Goal: Task Accomplishment & Management: Use online tool/utility

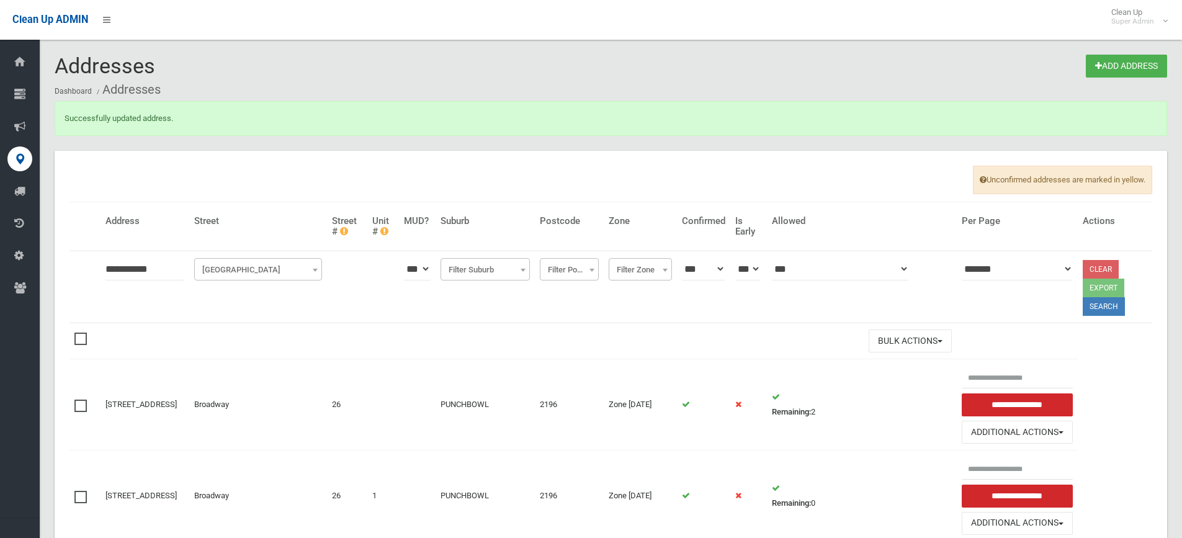
scroll to position [54, 0]
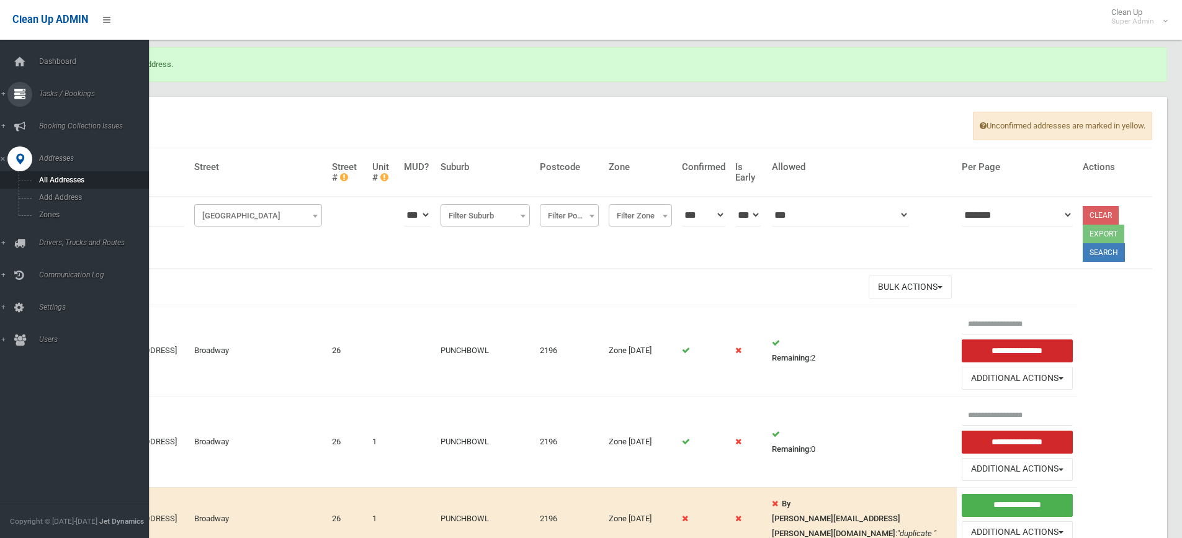
click at [27, 97] on div at bounding box center [19, 94] width 25 height 25
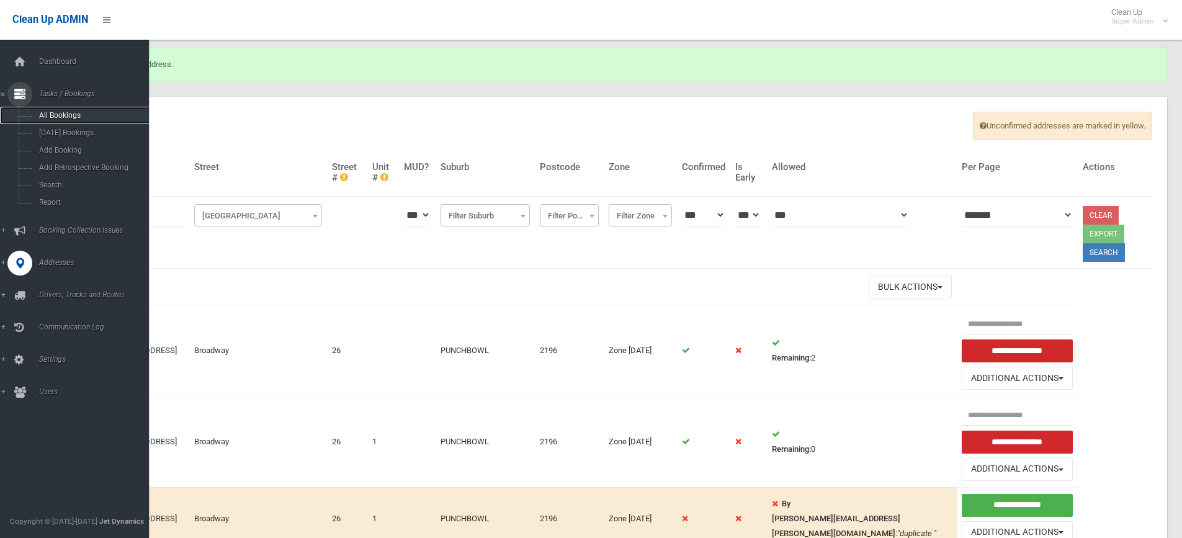
click at [58, 111] on span "All Bookings" at bounding box center [91, 115] width 112 height 9
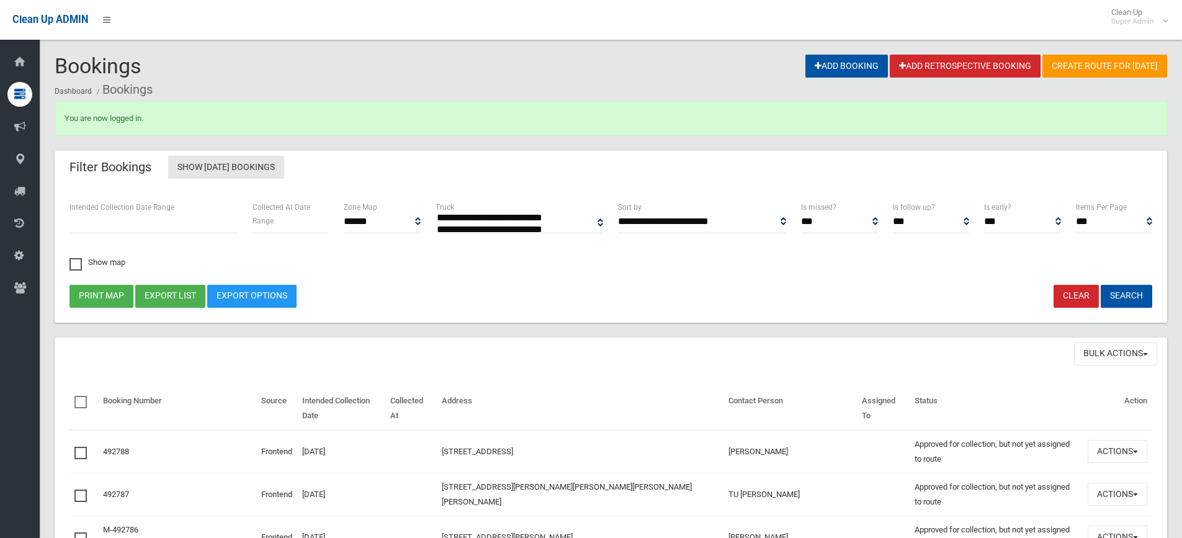
select select
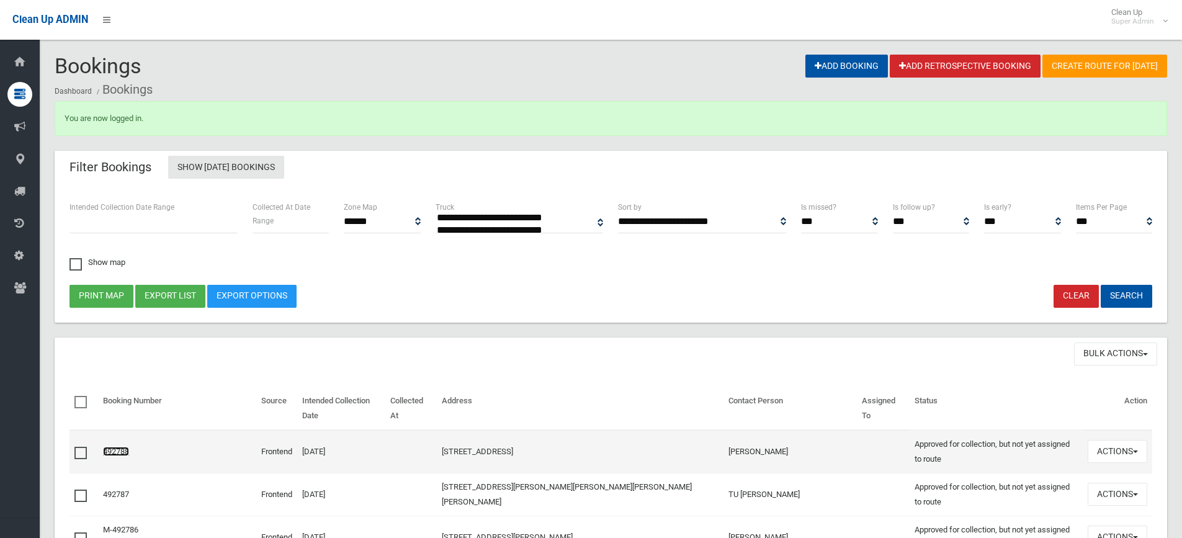
click at [128, 447] on link "492788" at bounding box center [116, 451] width 26 height 9
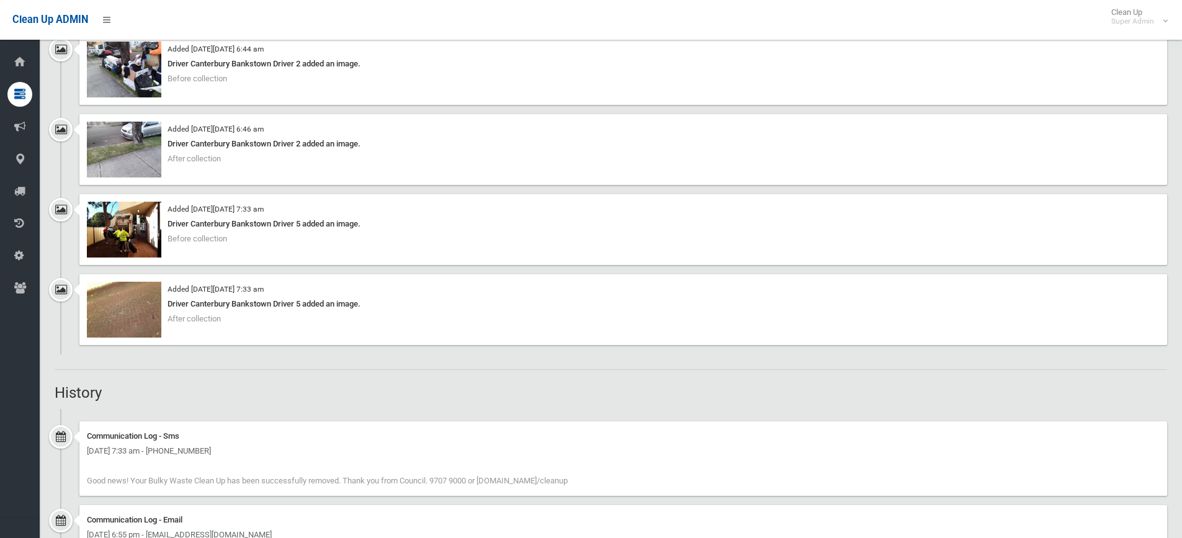
scroll to position [736, 0]
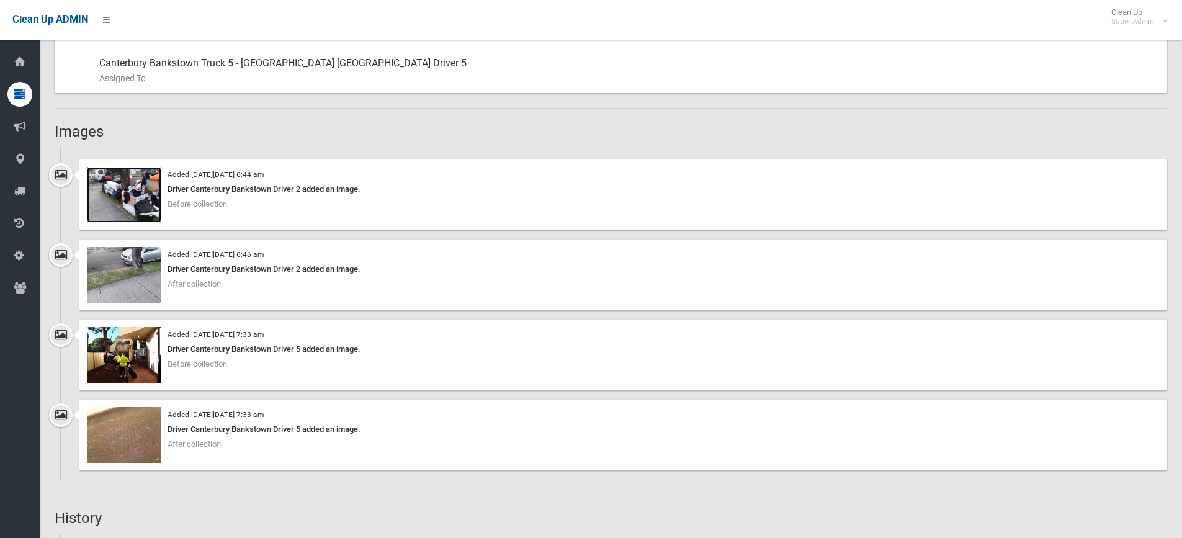
click at [131, 185] on img at bounding box center [124, 195] width 74 height 56
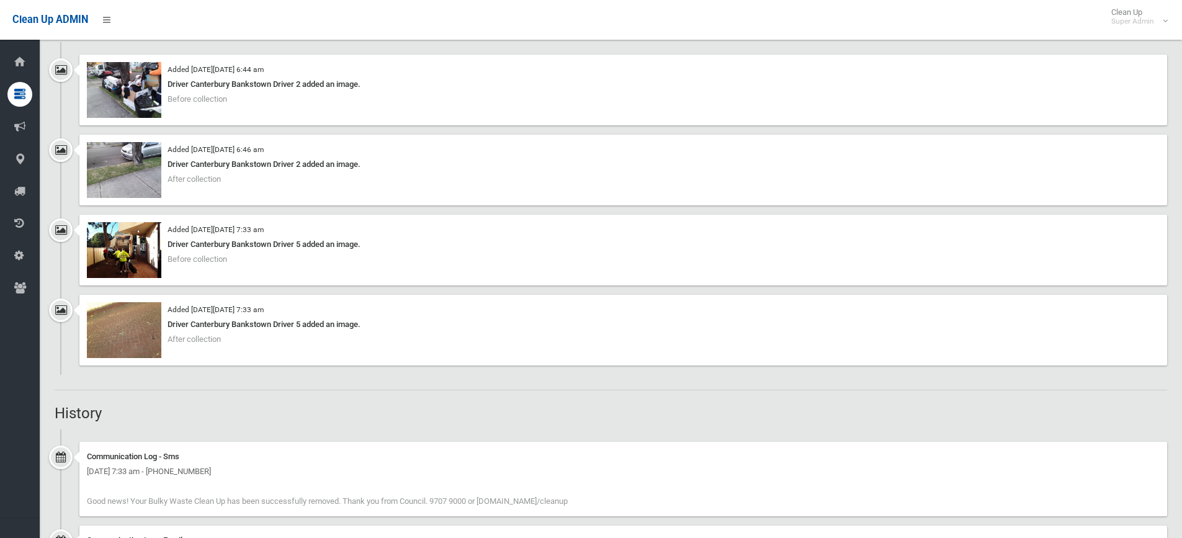
scroll to position [798, 0]
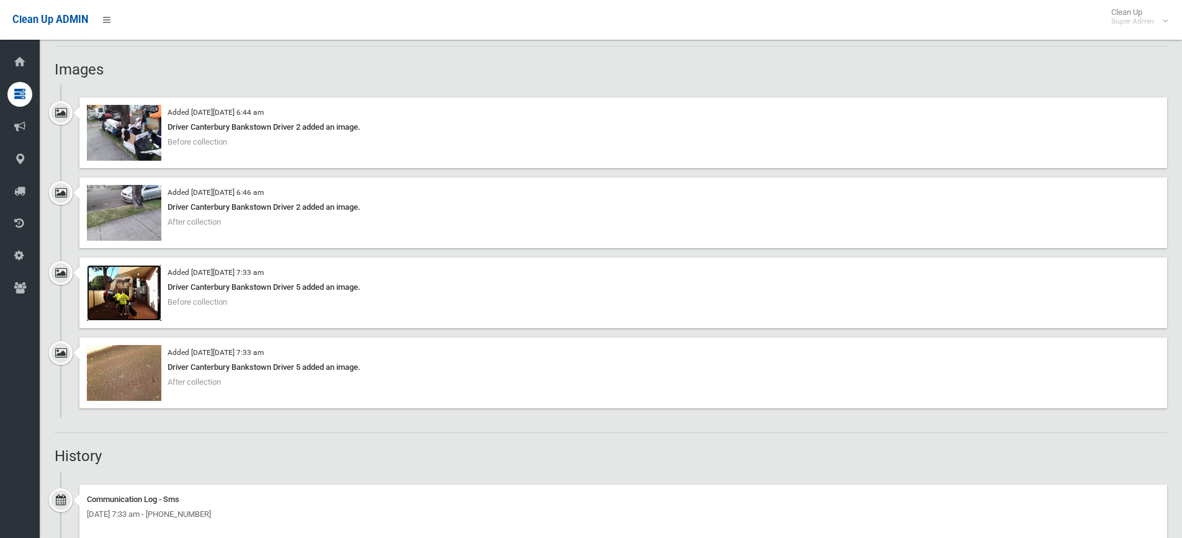
click at [135, 296] on img at bounding box center [124, 293] width 74 height 56
click at [133, 127] on img at bounding box center [124, 133] width 74 height 56
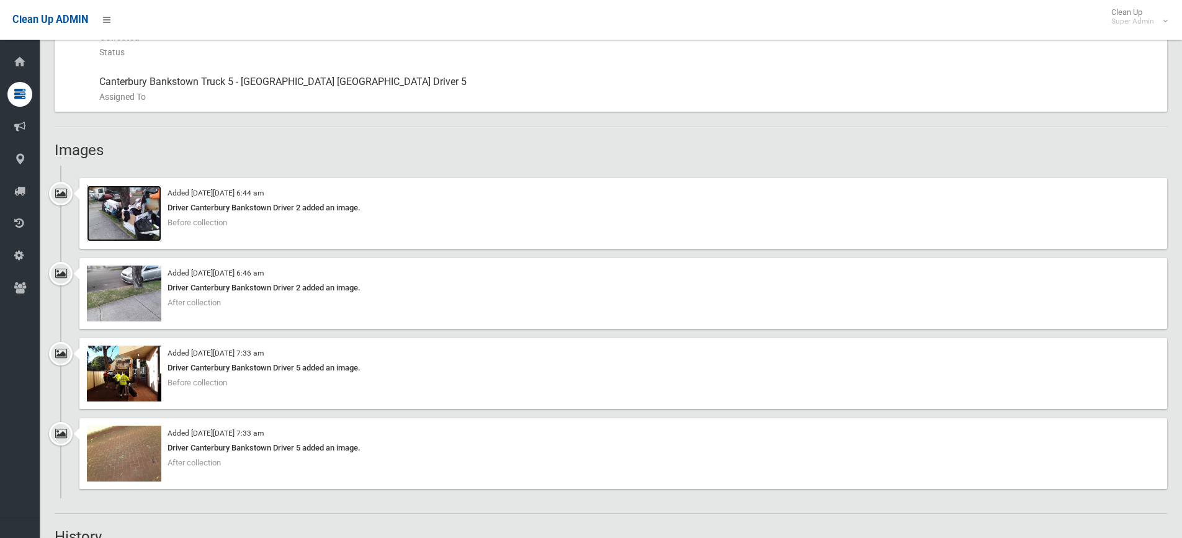
scroll to position [868, 0]
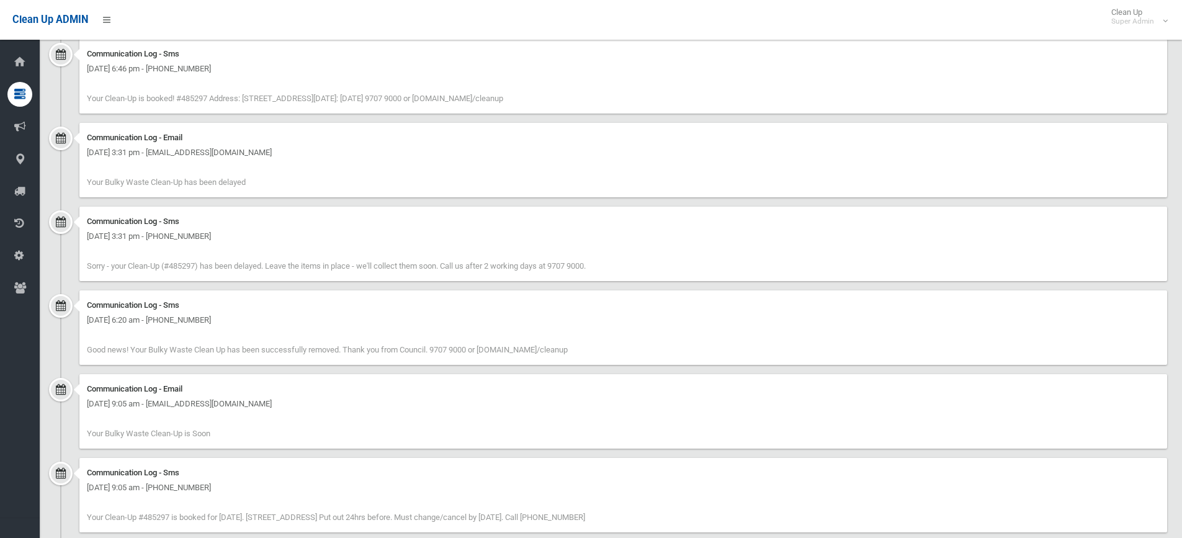
scroll to position [1489, 0]
